Goal: Task Accomplishment & Management: Use online tool/utility

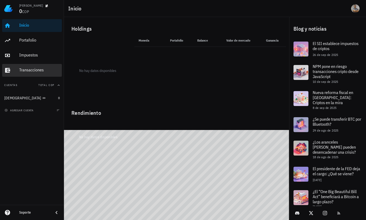
click at [38, 76] on div "Transacciones" at bounding box center [39, 70] width 41 height 12
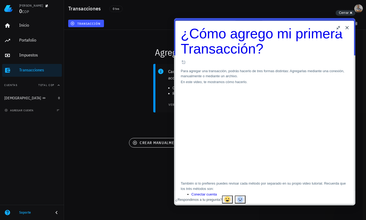
click at [347, 29] on button "Close" at bounding box center [347, 27] width 9 height 9
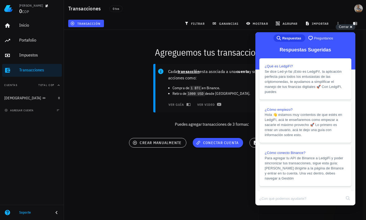
click at [198, 170] on div "Dagoberto 0 COP Inicio Portafolio Impuestos Transacciones Cuentas Total COP Bud…" at bounding box center [180, 110] width 366 height 220
click at [347, 27] on span "Cerrar" at bounding box center [344, 27] width 10 height 4
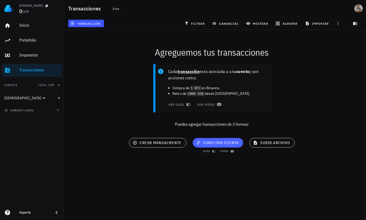
click at [214, 141] on span "conectar cuenta" at bounding box center [218, 143] width 42 height 5
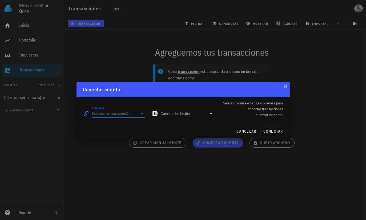
click at [106, 113] on input "Conexión" at bounding box center [115, 113] width 46 height 9
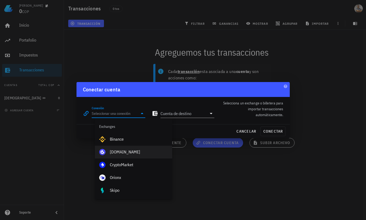
click at [130, 155] on div "[DOMAIN_NAME]" at bounding box center [139, 151] width 58 height 11
type input "[DOMAIN_NAME]"
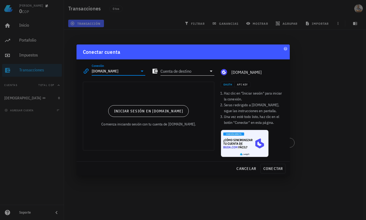
click at [205, 71] on input "Cuenta de destino" at bounding box center [184, 71] width 46 height 9
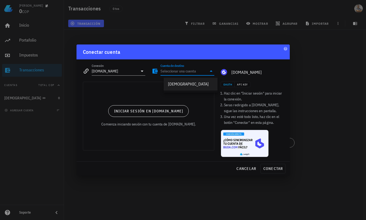
click at [190, 89] on div "[DEMOGRAPHIC_DATA]" at bounding box center [190, 83] width 45 height 11
type input "[DEMOGRAPHIC_DATA]"
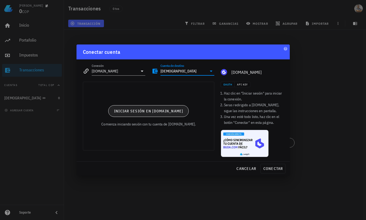
click at [168, 117] on button "Iniciar sesión en [DOMAIN_NAME]" at bounding box center [148, 111] width 81 height 12
click at [153, 111] on span "Iniciar sesión en [DOMAIN_NAME]" at bounding box center [149, 111] width 70 height 5
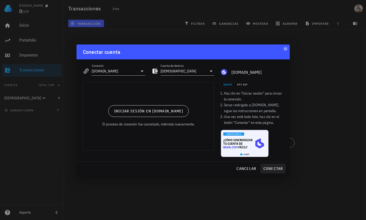
click at [274, 169] on span "conectar" at bounding box center [273, 168] width 20 height 5
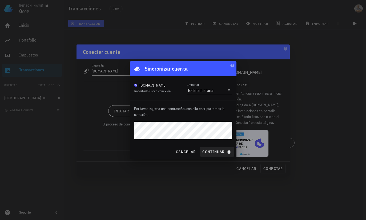
click at [219, 152] on span "continuar" at bounding box center [217, 152] width 30 height 5
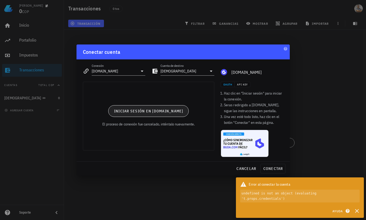
click at [165, 110] on span "Iniciar sesión en [DOMAIN_NAME]" at bounding box center [149, 111] width 70 height 5
click at [252, 167] on span "cancelar" at bounding box center [246, 168] width 20 height 5
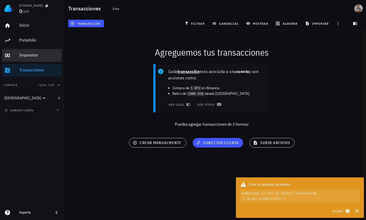
click at [55, 57] on div "Impuestos" at bounding box center [39, 55] width 41 height 5
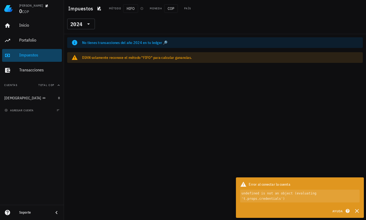
scroll to position [20, 0]
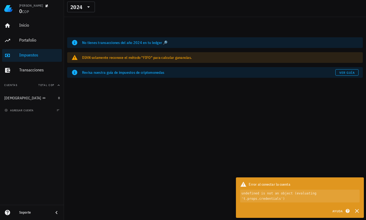
click at [33, 47] on div "Inicio Portafolio Impuestos Transacciones" at bounding box center [32, 48] width 60 height 62
click at [35, 42] on div "Portafolio" at bounding box center [39, 40] width 41 height 5
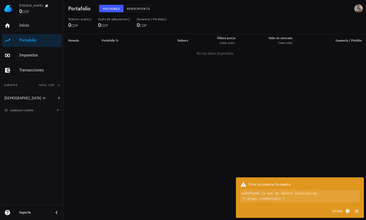
click at [31, 45] on div "Portafolio" at bounding box center [39, 40] width 41 height 12
click at [17, 46] on link "Portafolio" at bounding box center [32, 40] width 60 height 13
click at [46, 122] on div "Inicio Portafolio Impuestos Transacciones Cuentas Total COP Buda 0 agregar cuen…" at bounding box center [32, 111] width 64 height 188
click at [16, 117] on div "Inicio Portafolio Impuestos Transacciones Cuentas Total COP Buda 0 agregar cuen…" at bounding box center [32, 111] width 64 height 188
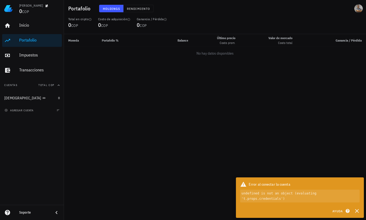
click at [358, 220] on html "Dagoberto 0 COP Inicio Portafolio Impuestos Transacciones Cuentas Total COP Bud…" at bounding box center [183, 110] width 366 height 220
click at [288, 118] on div "Moneda Portafolio % Balance Último precio Costo prom. Valor de mercado Costo to…" at bounding box center [215, 127] width 302 height 186
click at [40, 120] on div "Inicio Portafolio Impuestos Transacciones Cuentas Total COP Buda 0 agregar cuen…" at bounding box center [32, 111] width 64 height 188
click at [32, 117] on div "Inicio Portafolio Impuestos Transacciones Cuentas Total COP Buda 0 agregar cuen…" at bounding box center [32, 111] width 64 height 188
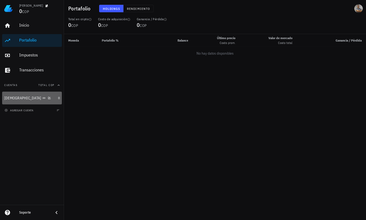
click at [21, 101] on div "[DEMOGRAPHIC_DATA]" at bounding box center [30, 98] width 52 height 11
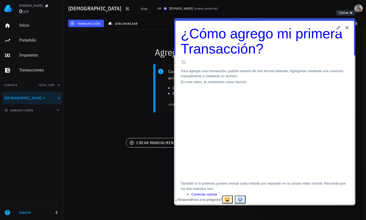
click at [348, 26] on button "Close" at bounding box center [347, 27] width 9 height 9
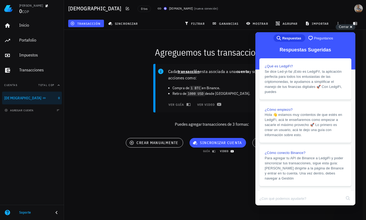
click at [221, 150] on span "video" at bounding box center [226, 151] width 13 height 3
click at [341, 27] on span "Cerrar" at bounding box center [344, 27] width 10 height 4
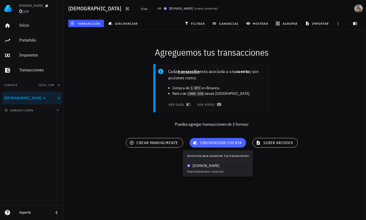
click at [214, 141] on span "sincronizar cuenta" at bounding box center [218, 143] width 48 height 5
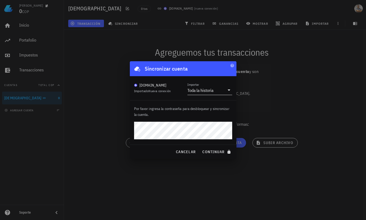
click at [211, 92] on div "Toda la historia" at bounding box center [200, 90] width 26 height 5
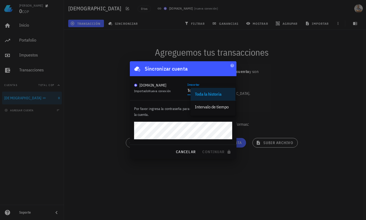
click at [209, 94] on div "Toda la historia" at bounding box center [213, 94] width 36 height 5
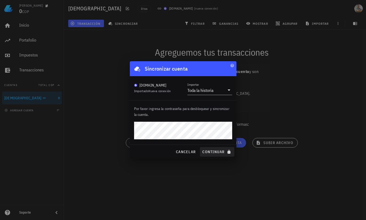
click at [215, 150] on span "continuar" at bounding box center [217, 152] width 30 height 5
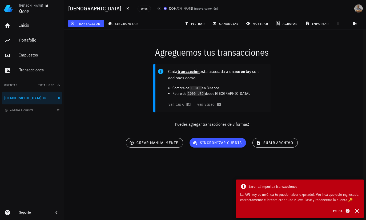
click at [181, 149] on div "Agreguemos tus transacciones Cada transacción esta asociada a una cuenta y son …" at bounding box center [212, 99] width 309 height 145
click at [195, 9] on span "nueva conexión" at bounding box center [206, 8] width 22 height 4
click at [338, 24] on icon "button" at bounding box center [338, 23] width 4 height 4
click at [169, 10] on div "[DOMAIN_NAME]" at bounding box center [181, 8] width 24 height 5
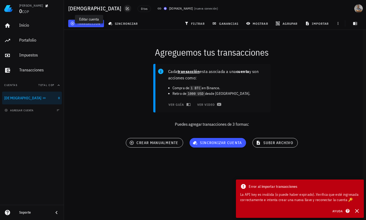
click at [125, 9] on icon "button" at bounding box center [127, 8] width 4 height 4
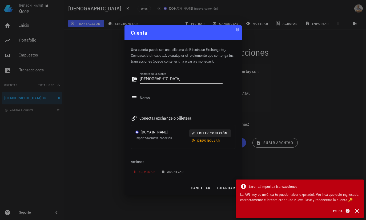
click at [204, 133] on span "editar conexión" at bounding box center [210, 133] width 35 height 4
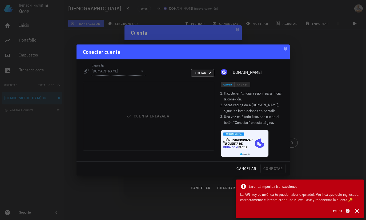
click at [203, 74] on span "editar" at bounding box center [203, 73] width 16 height 4
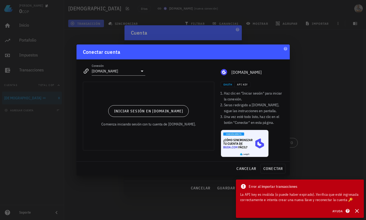
click at [241, 88] on div "OAuth API Key Haz clic en "Iniciar sesión" para iniciar la conexión. Seras redi…" at bounding box center [252, 120] width 69 height 83
click at [241, 84] on span "API Key" at bounding box center [242, 84] width 11 height 3
